Goal: Navigation & Orientation: Find specific page/section

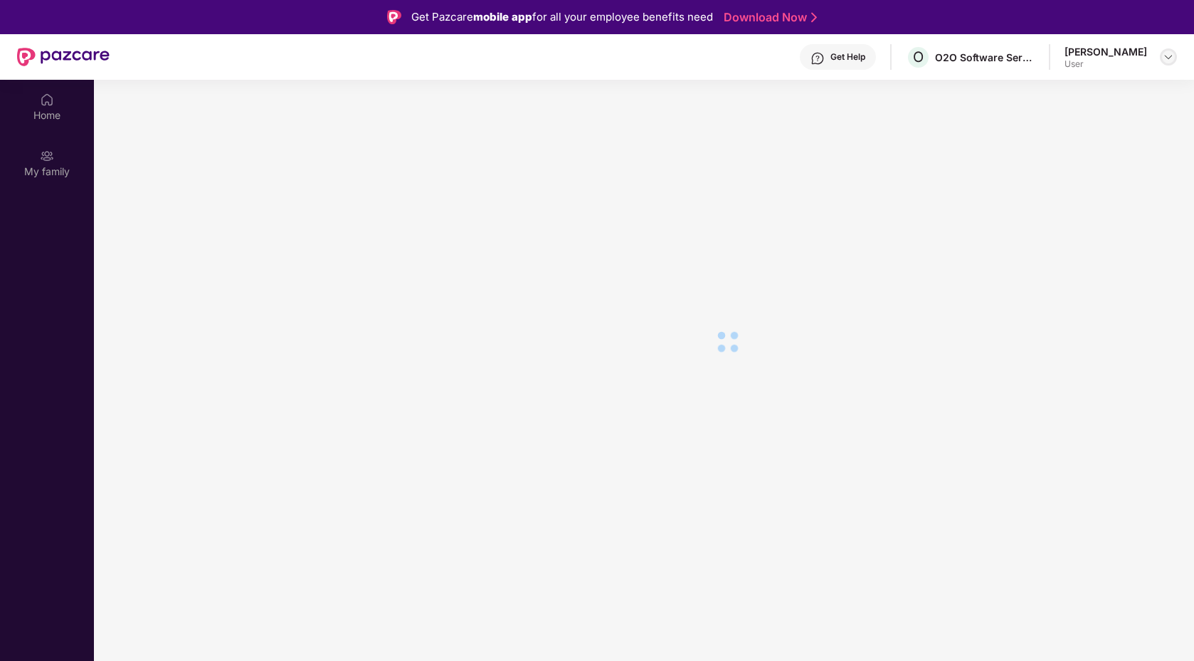
click at [1172, 56] on img at bounding box center [1168, 56] width 11 height 11
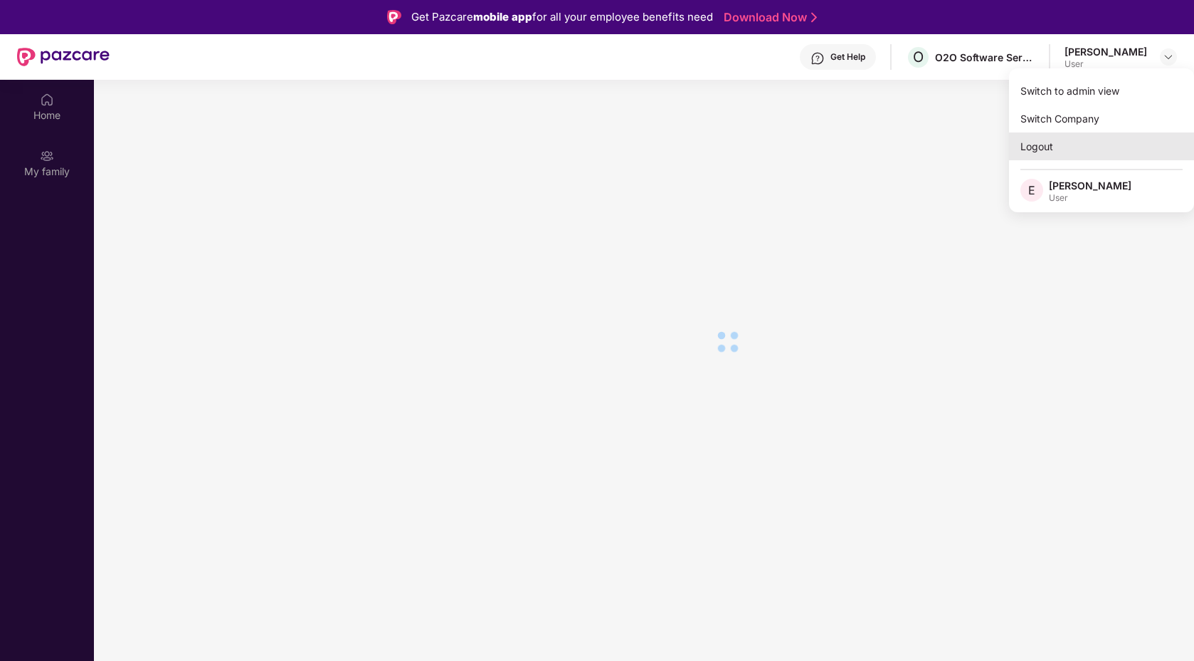
click at [1042, 152] on div "Logout" at bounding box center [1101, 146] width 185 height 28
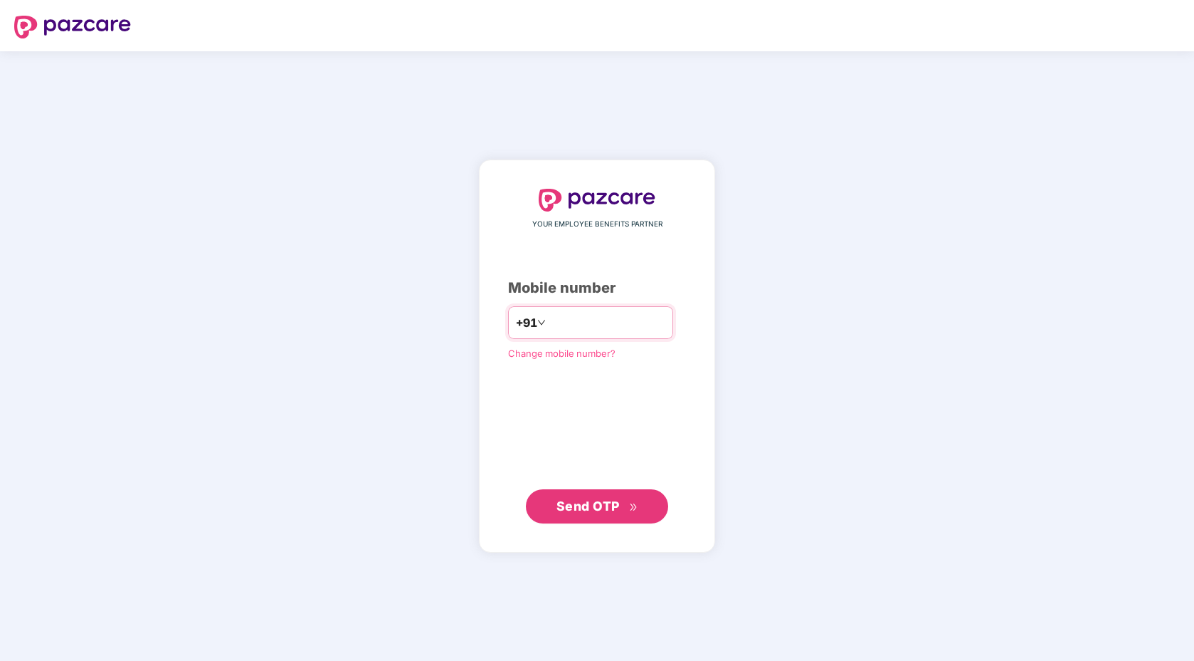
click at [618, 322] on input "number" at bounding box center [607, 322] width 117 height 23
type input "**********"
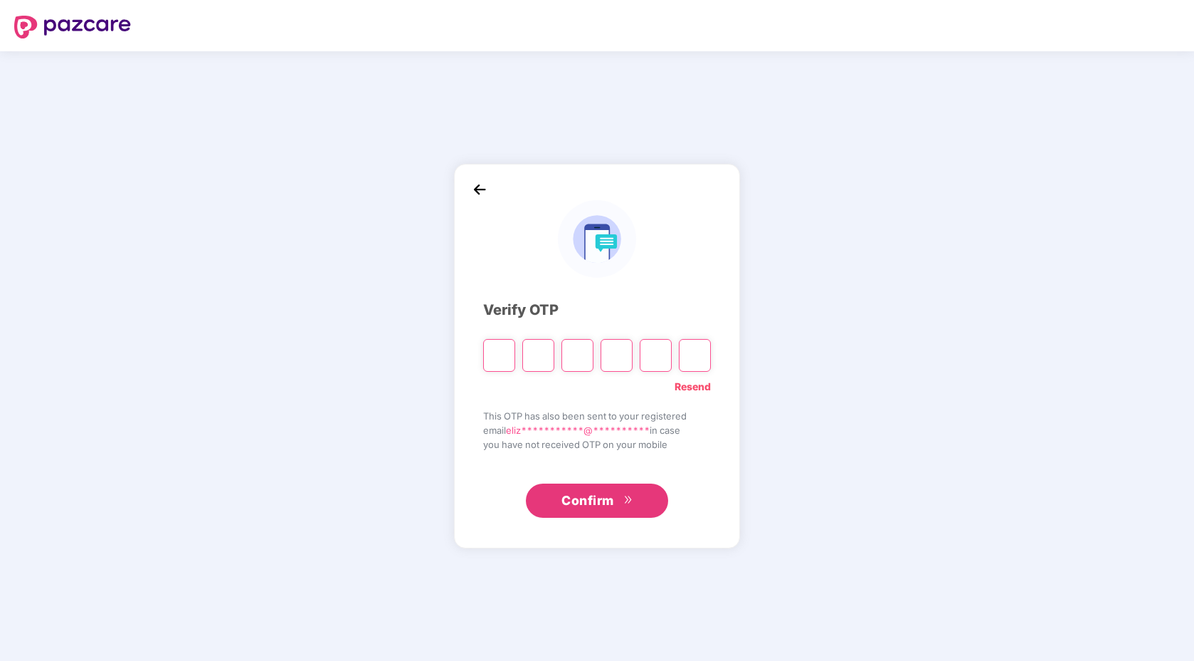
type input "*"
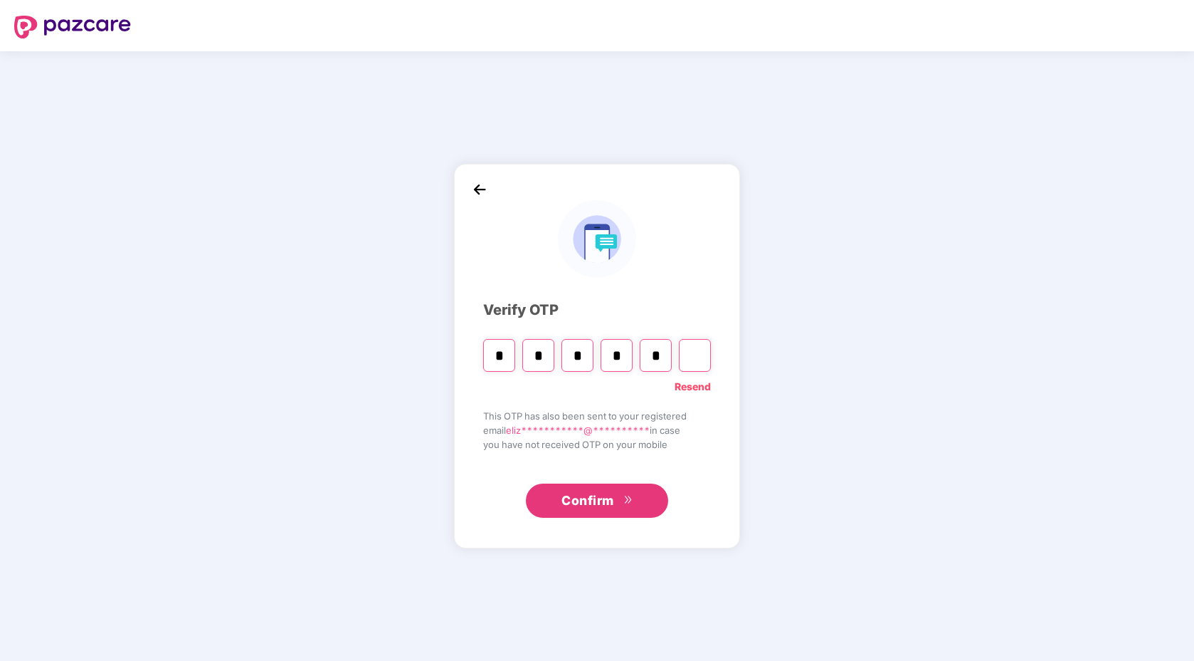
type input "*"
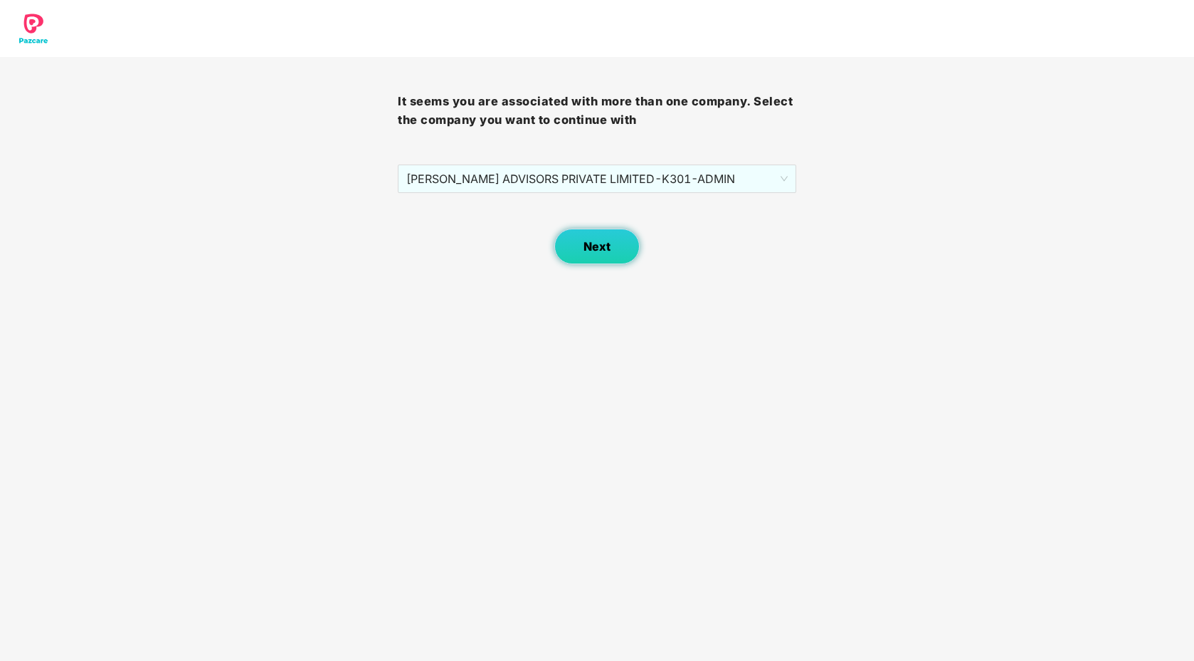
click at [584, 252] on span "Next" at bounding box center [597, 247] width 27 height 14
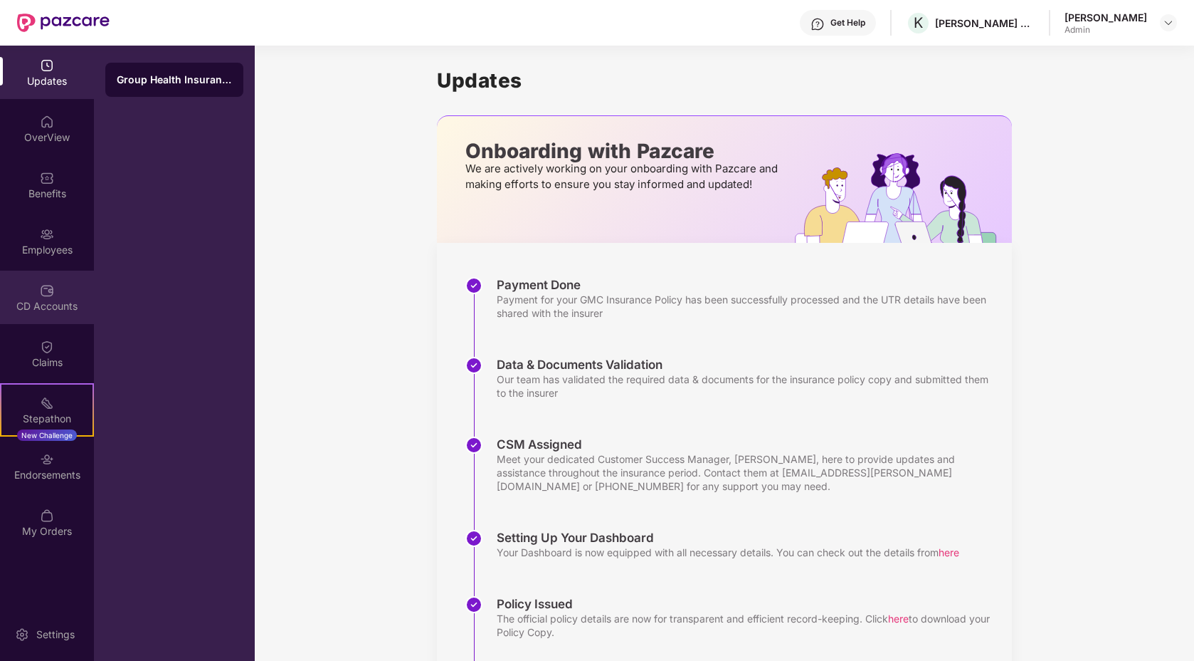
click at [61, 307] on div "CD Accounts" at bounding box center [47, 306] width 94 height 14
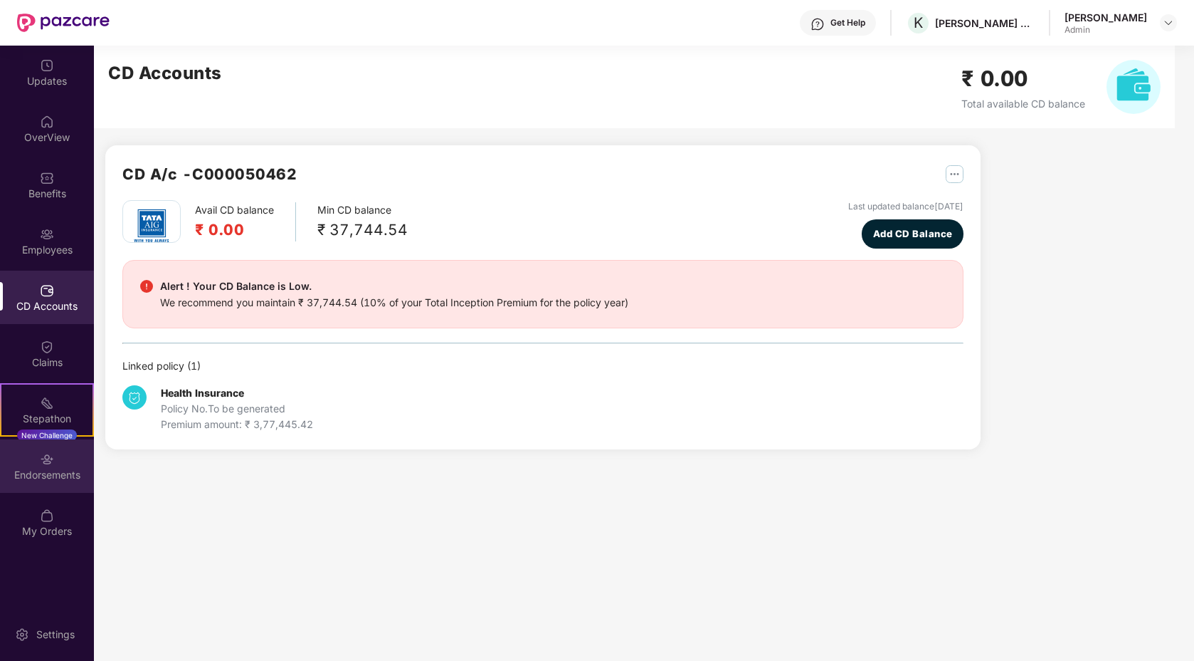
click at [33, 466] on div "Endorsements" at bounding box center [47, 465] width 94 height 53
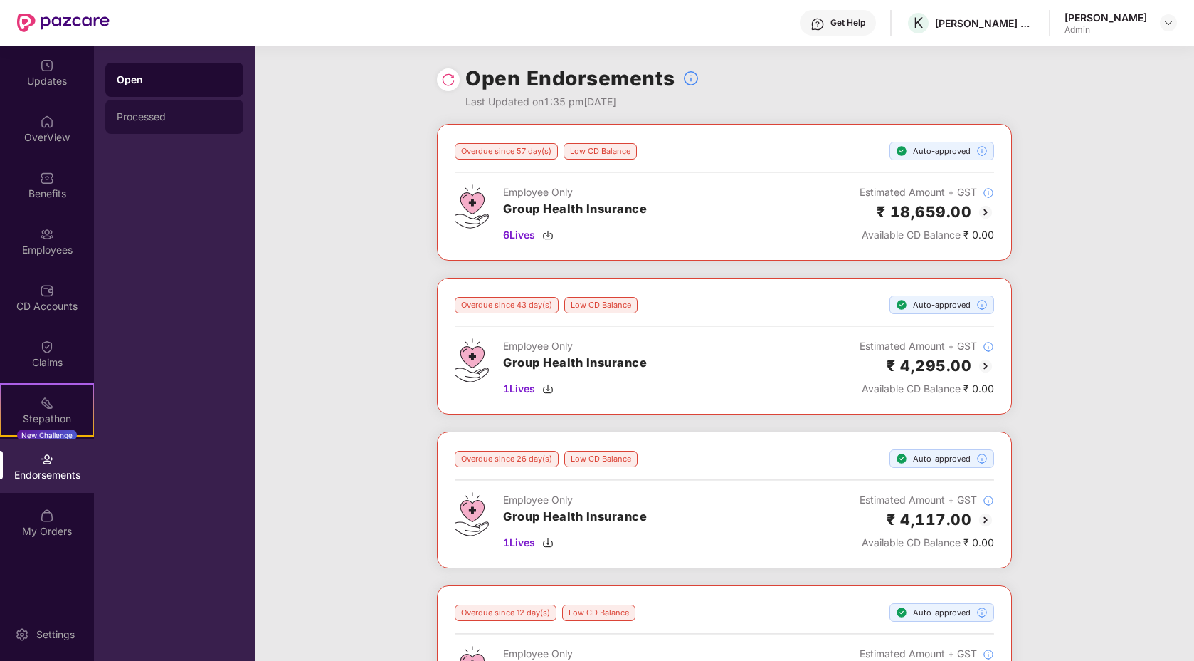
click at [139, 132] on div "Processed" at bounding box center [174, 117] width 138 height 34
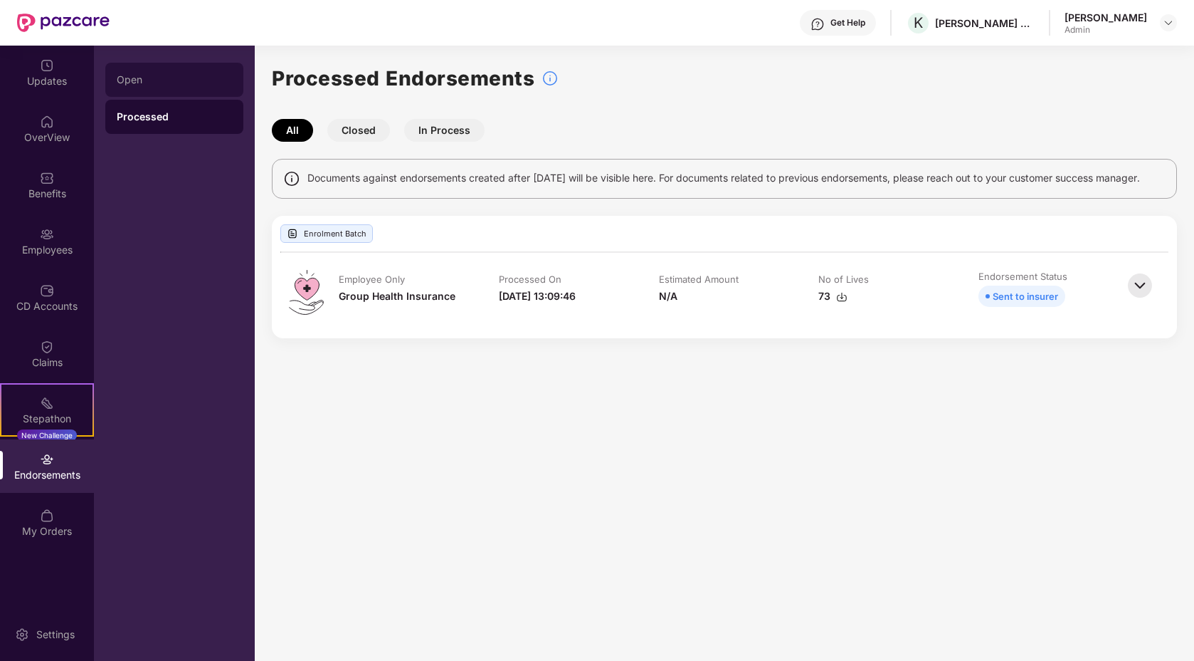
click at [135, 85] on div "Open" at bounding box center [174, 80] width 138 height 34
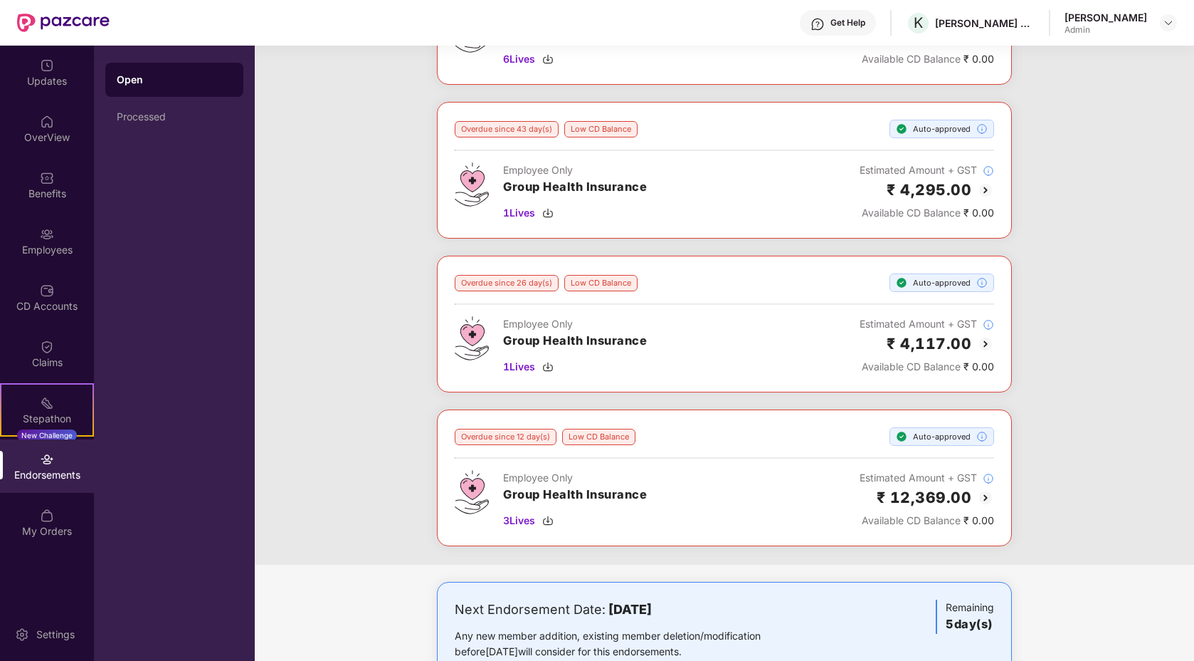
scroll to position [181, 0]
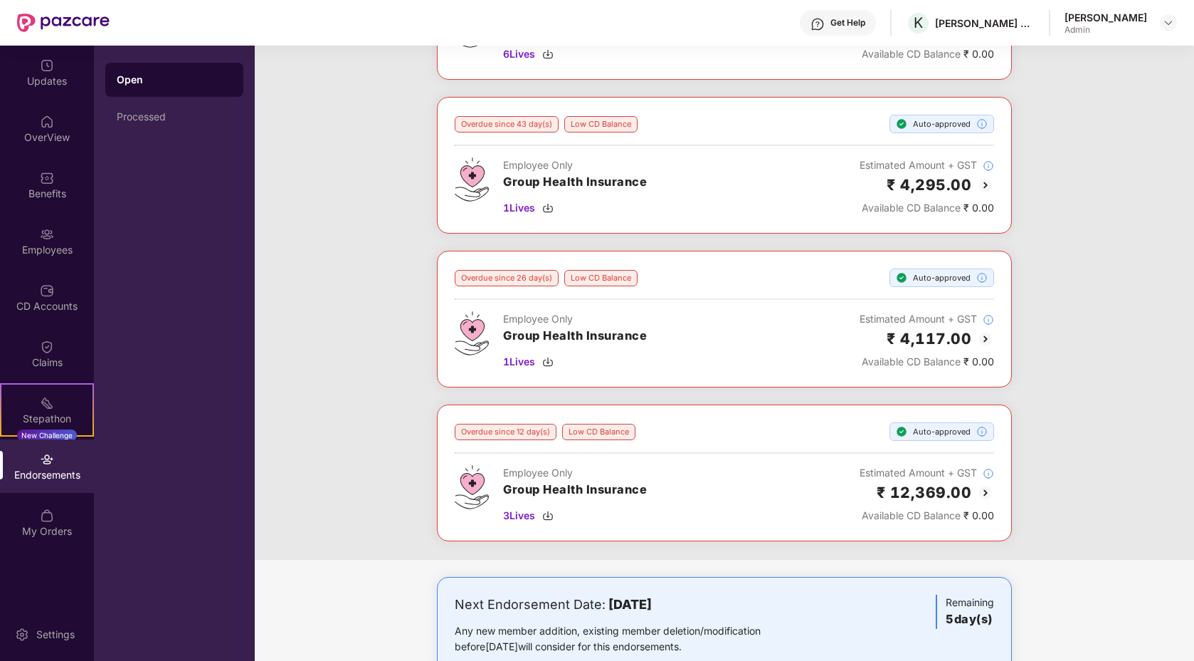
click at [985, 490] on img at bounding box center [985, 492] width 17 height 17
